Goal: Communication & Community: Share content

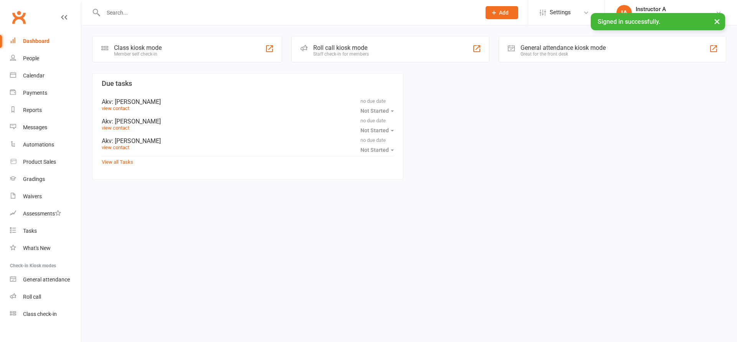
click at [130, 15] on input "text" at bounding box center [288, 12] width 375 height 11
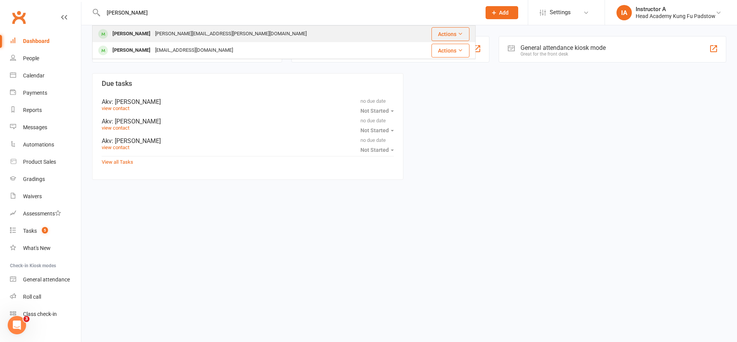
type input "[PERSON_NAME]"
click at [128, 31] on div "[PERSON_NAME]" at bounding box center [131, 33] width 43 height 11
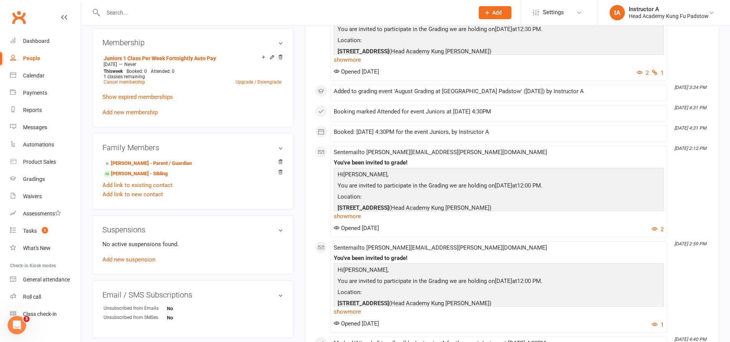
scroll to position [384, 0]
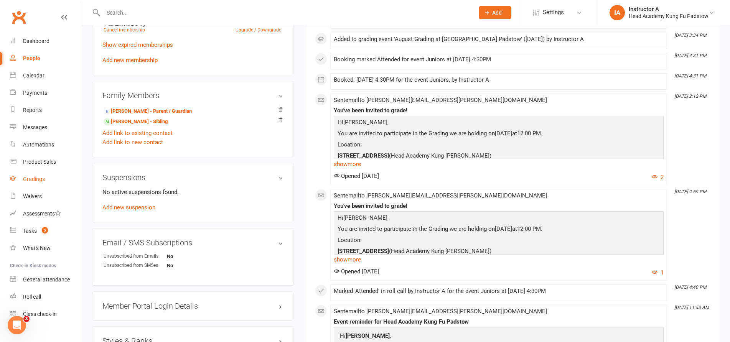
click at [40, 177] on div "Gradings" at bounding box center [34, 179] width 22 height 6
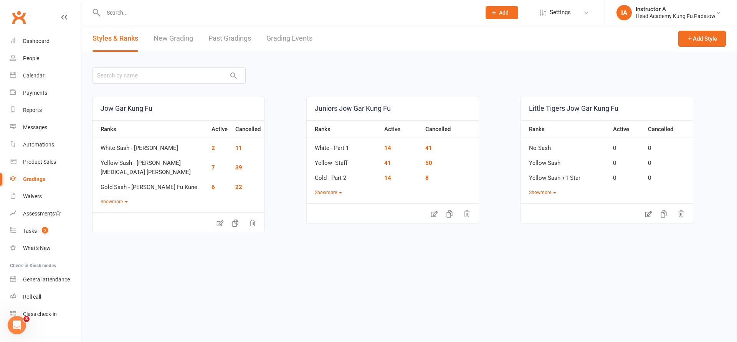
click at [310, 33] on link "Grading Events" at bounding box center [289, 38] width 46 height 26
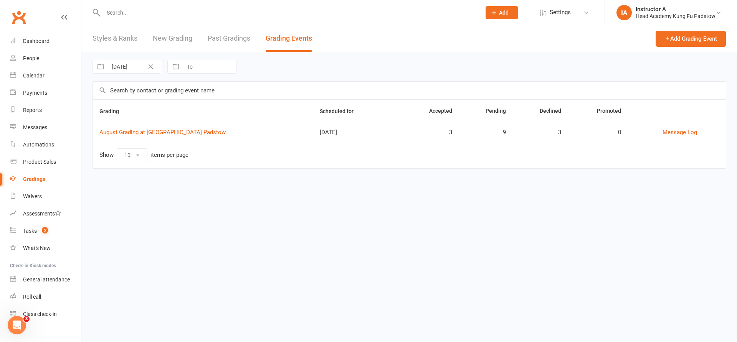
click at [206, 136] on td "August Grading at [GEOGRAPHIC_DATA] Padstow" at bounding box center [202, 132] width 220 height 19
click at [205, 133] on link "August Grading at [GEOGRAPHIC_DATA] Padstow" at bounding box center [162, 132] width 126 height 7
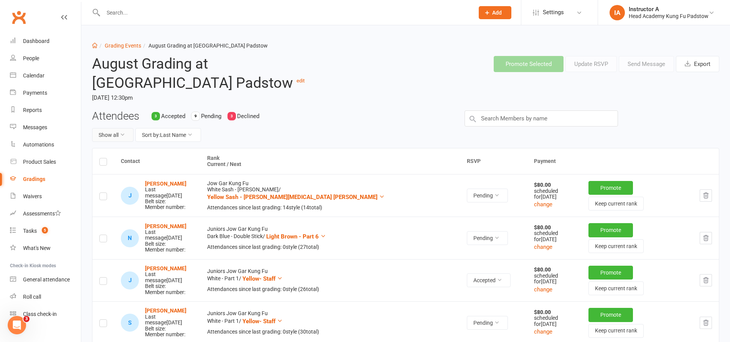
click at [119, 132] on button "Show all" at bounding box center [112, 135] width 41 height 14
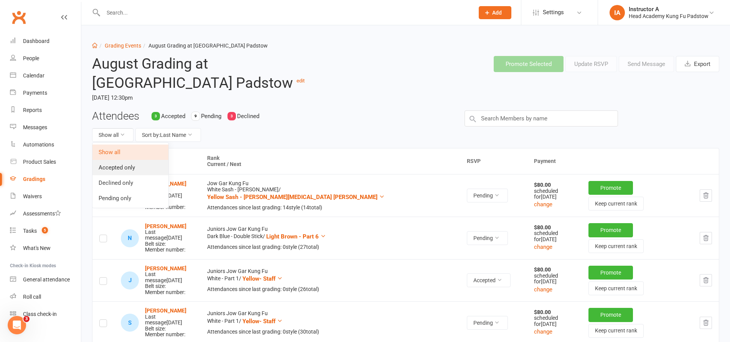
click at [135, 167] on link "Accepted only" at bounding box center [130, 167] width 76 height 15
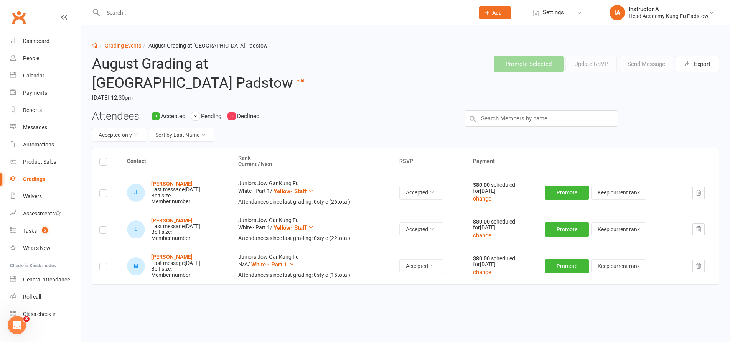
click at [187, 127] on div "Attendees 3 Accepted 9 Pending 3 Declined Accepted only Sort by: Last Name" at bounding box center [272, 130] width 373 height 38
click at [187, 132] on button "Sort by: Last Name" at bounding box center [182, 135] width 66 height 14
drag, startPoint x: 132, startPoint y: 135, endPoint x: 132, endPoint y: 140, distance: 5.0
click at [132, 135] on button "Accepted only" at bounding box center [119, 135] width 55 height 14
click at [115, 194] on link "Pending only" at bounding box center [102, 198] width 76 height 15
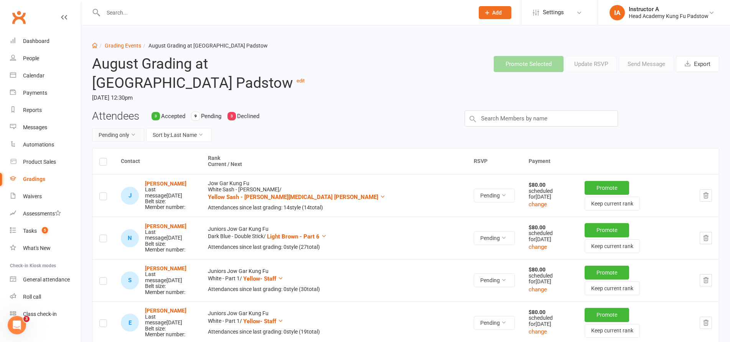
click at [119, 135] on button "Pending only" at bounding box center [118, 135] width 52 height 14
click at [118, 188] on link "Declined only" at bounding box center [99, 182] width 76 height 15
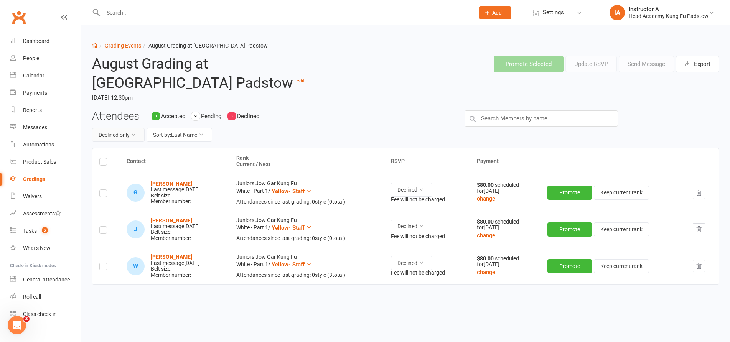
click at [134, 131] on button "Declined only" at bounding box center [118, 135] width 53 height 14
click at [126, 149] on link "Show all" at bounding box center [100, 152] width 76 height 15
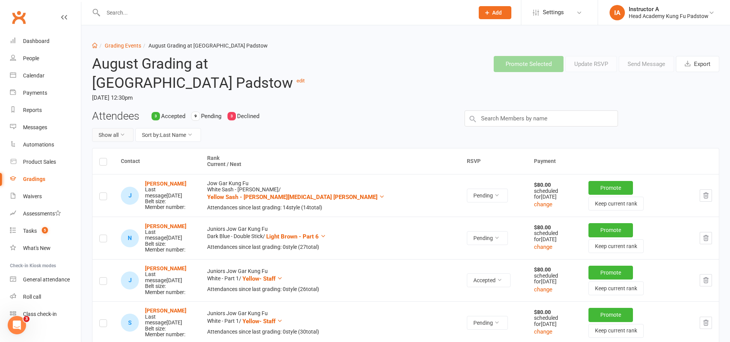
click at [127, 133] on button "Show all" at bounding box center [112, 135] width 41 height 14
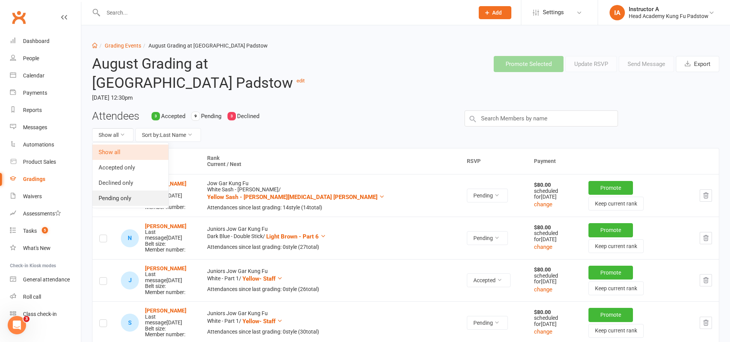
click at [98, 196] on link "Pending only" at bounding box center [130, 198] width 76 height 15
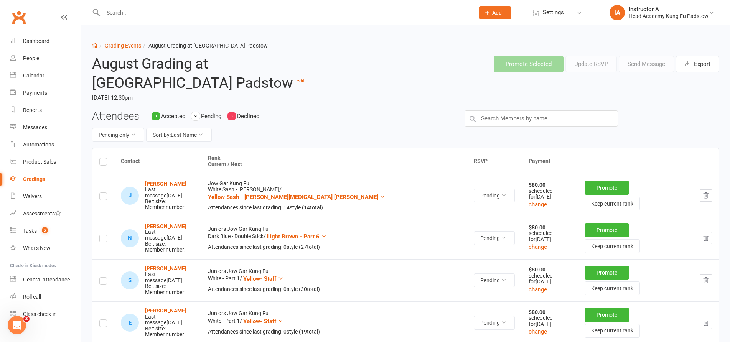
click at [104, 163] on label at bounding box center [103, 163] width 8 height 0
click at [104, 159] on input "checkbox" at bounding box center [103, 159] width 8 height 0
click at [651, 63] on button "Send Message" at bounding box center [646, 64] width 55 height 16
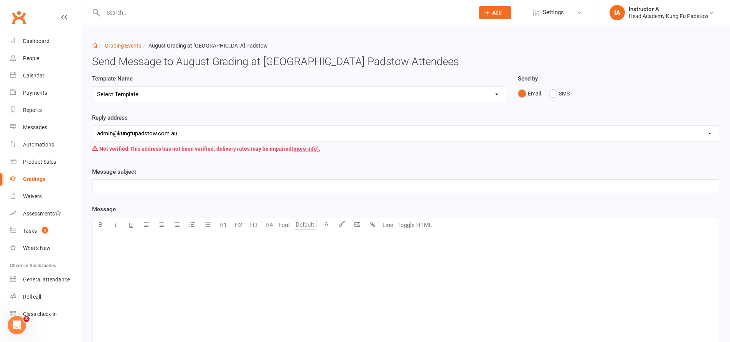
click at [286, 96] on select "Select Template [Email] Confirmation of Successful Grading [Email] Grading Even…" at bounding box center [299, 94] width 414 height 15
click at [92, 87] on select "Select Template [Email] Confirmation of Successful Grading [Email] Grading Even…" at bounding box center [299, 94] width 414 height 15
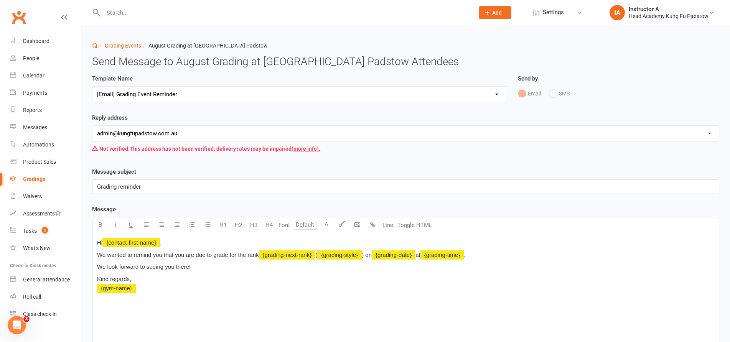
click at [159, 94] on select "Select Template [Email] Confirmation of Successful Grading [Email] Grading Even…" at bounding box center [299, 94] width 414 height 15
select select "2"
click at [92, 87] on select "Select Template [Email] Confirmation of Successful Grading [Email] Grading Even…" at bounding box center [299, 94] width 414 height 15
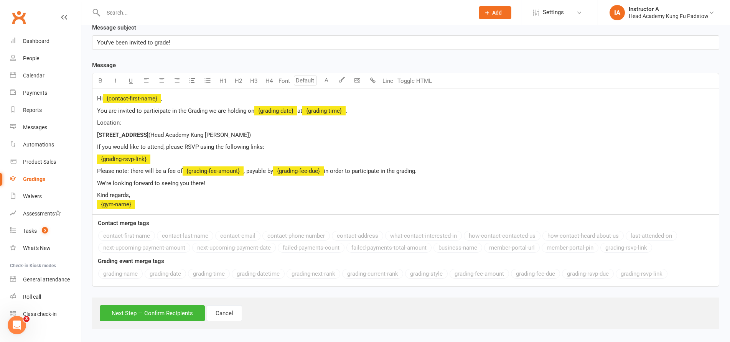
scroll to position [149, 0]
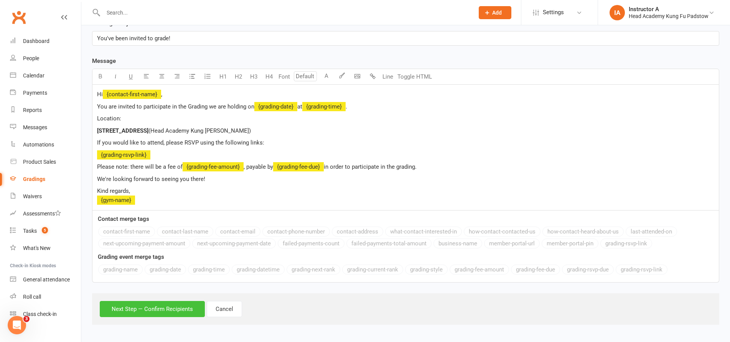
click at [157, 307] on button "Next Step — Confirm Recipients" at bounding box center [152, 309] width 105 height 16
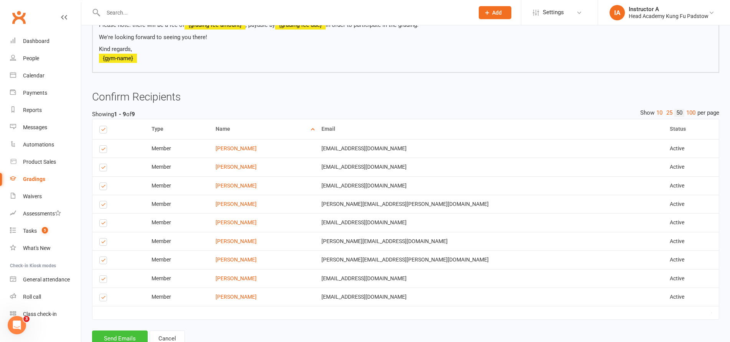
scroll to position [257, 0]
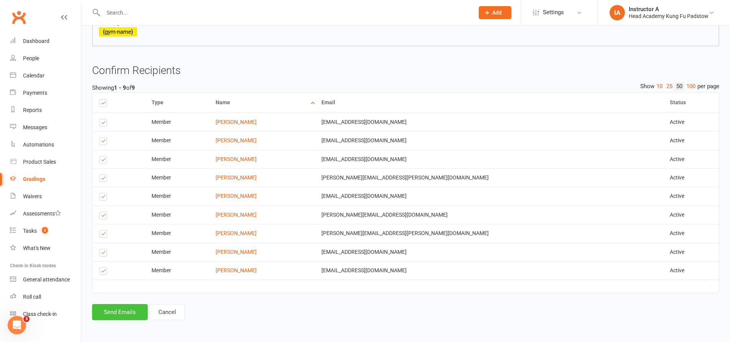
click at [117, 308] on button "Send Emails" at bounding box center [120, 312] width 56 height 16
